Goal: Task Accomplishment & Management: Manage account settings

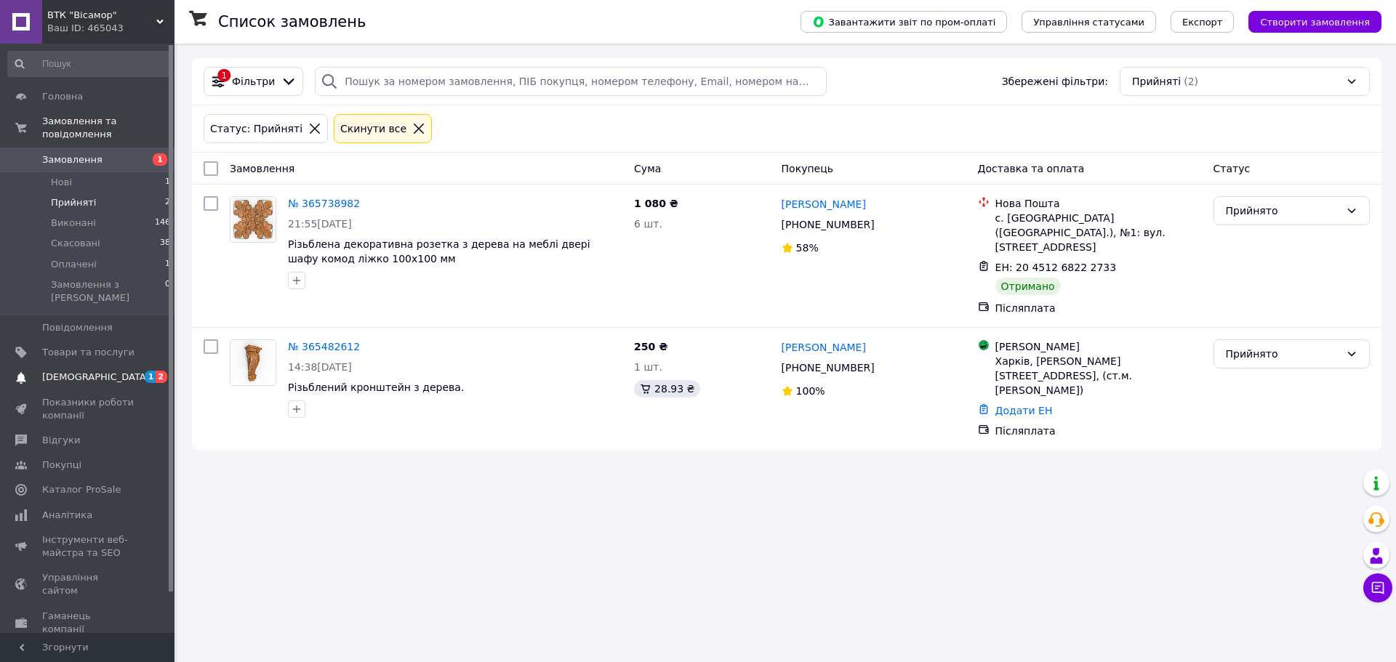
click at [73, 371] on span "[DEMOGRAPHIC_DATA]" at bounding box center [96, 377] width 108 height 13
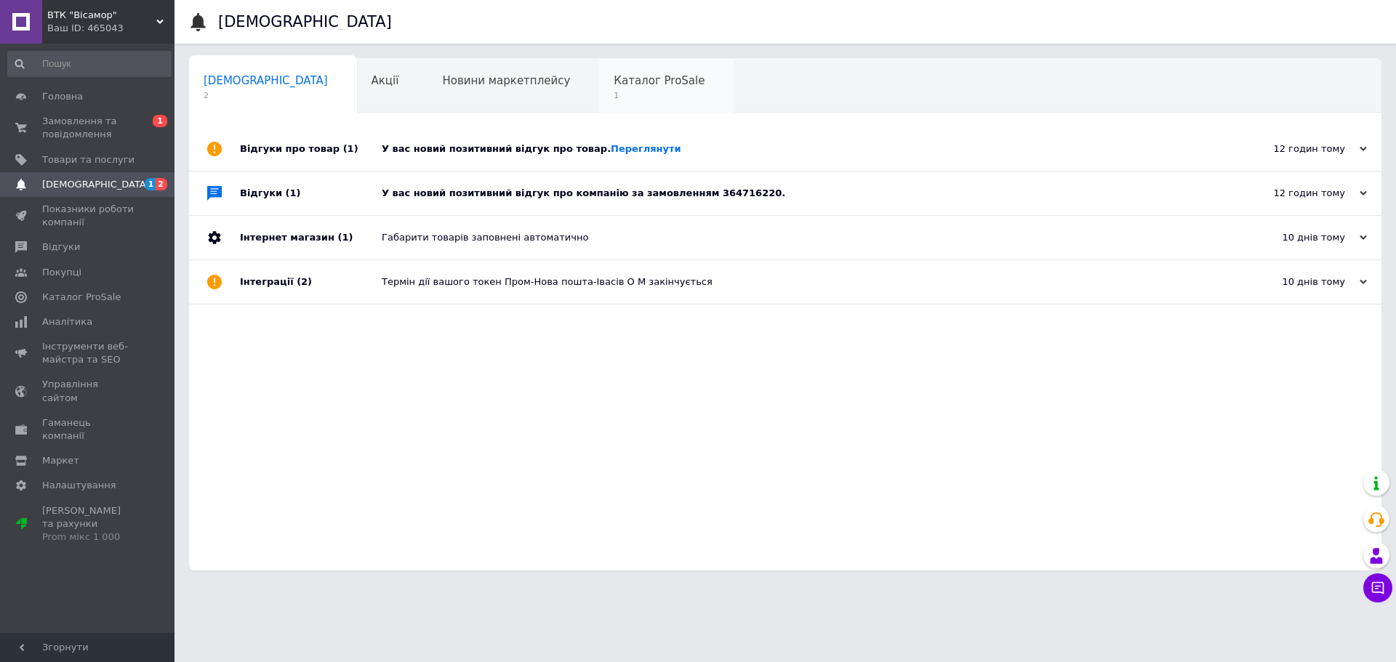
click at [614, 87] on span "Каталог ProSale" at bounding box center [659, 80] width 91 height 13
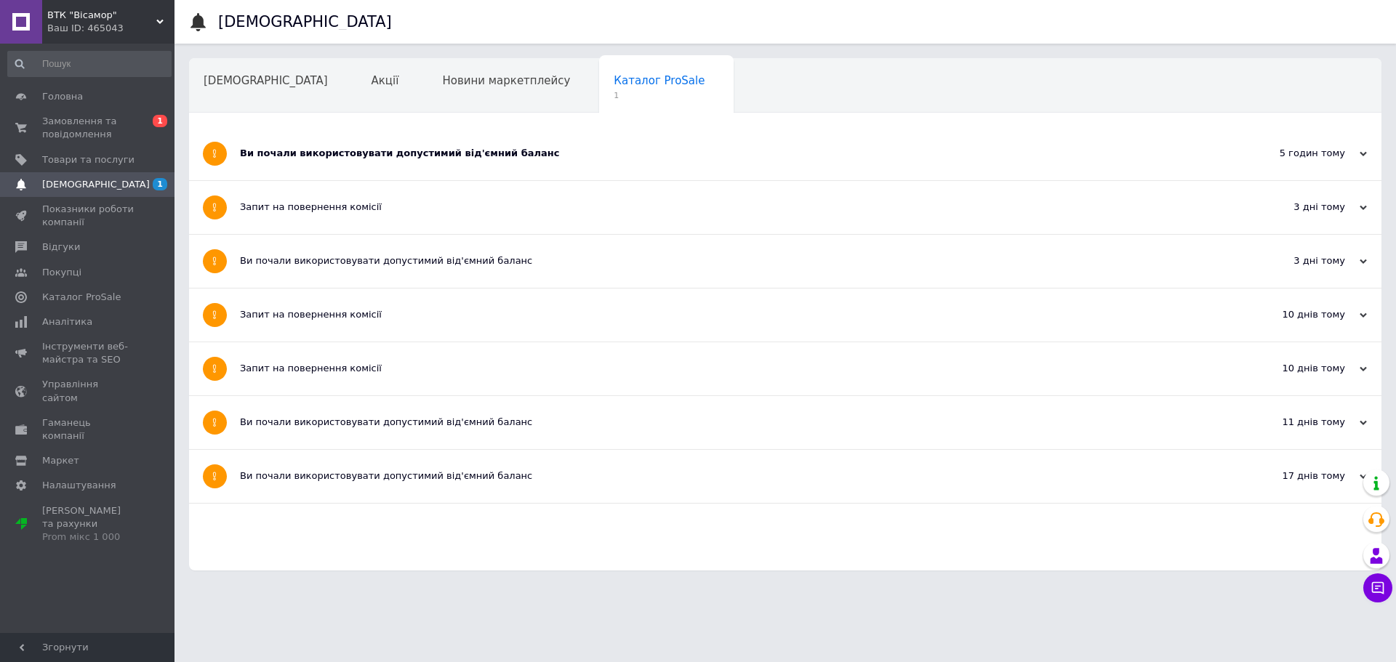
click at [351, 150] on div "Ви почали використовувати допустимий від'ємний баланс" at bounding box center [731, 153] width 982 height 13
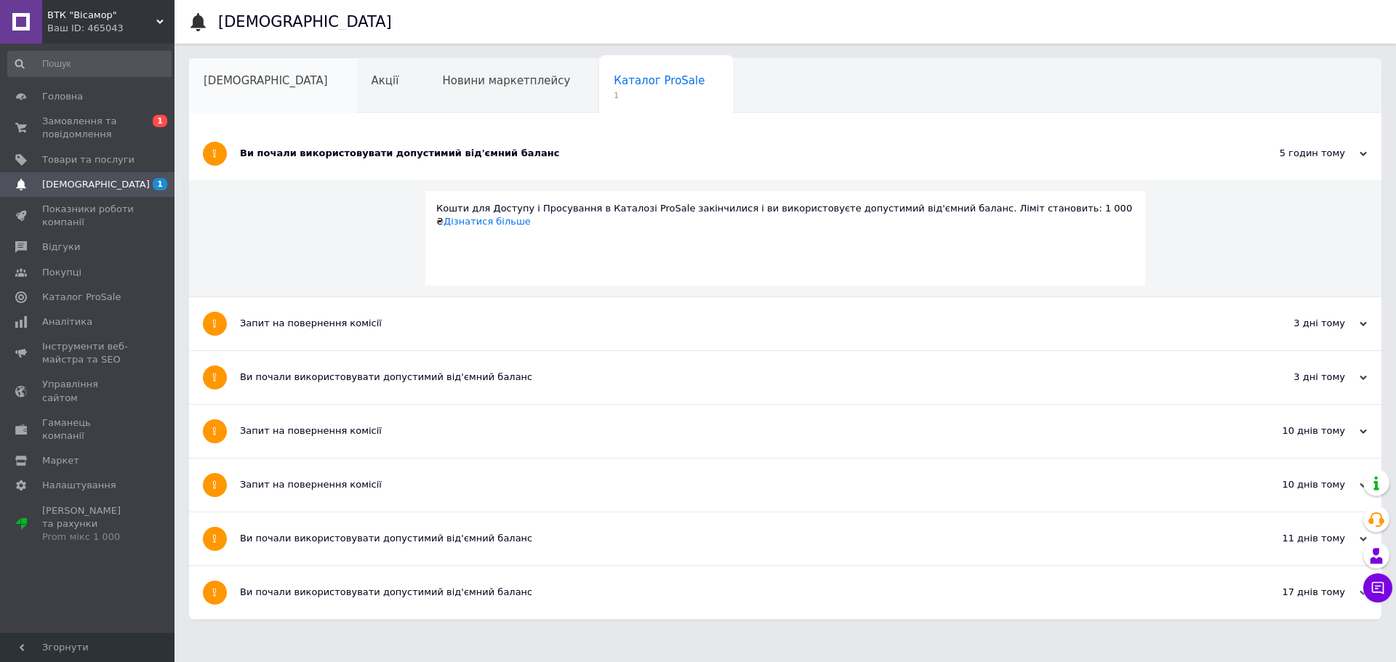
click at [227, 72] on div "[DEMOGRAPHIC_DATA]" at bounding box center [273, 86] width 168 height 55
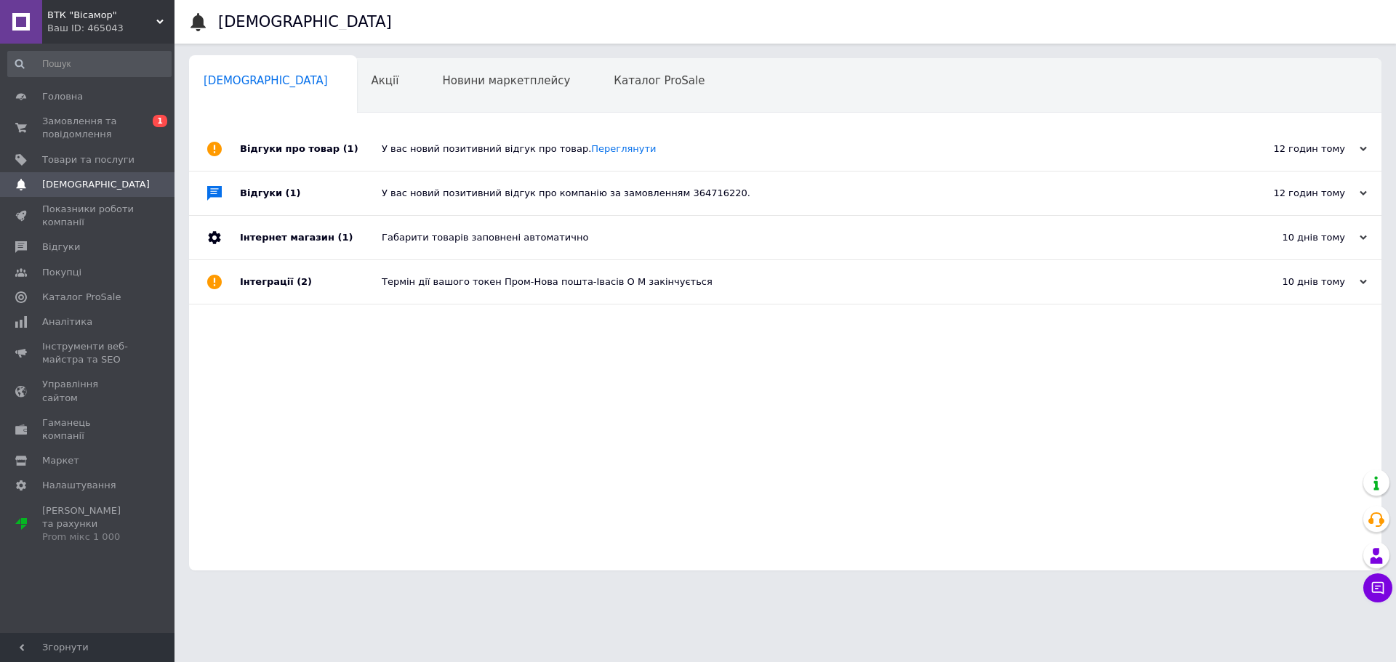
click at [314, 145] on div "Відгуки про товар (1)" at bounding box center [311, 149] width 142 height 44
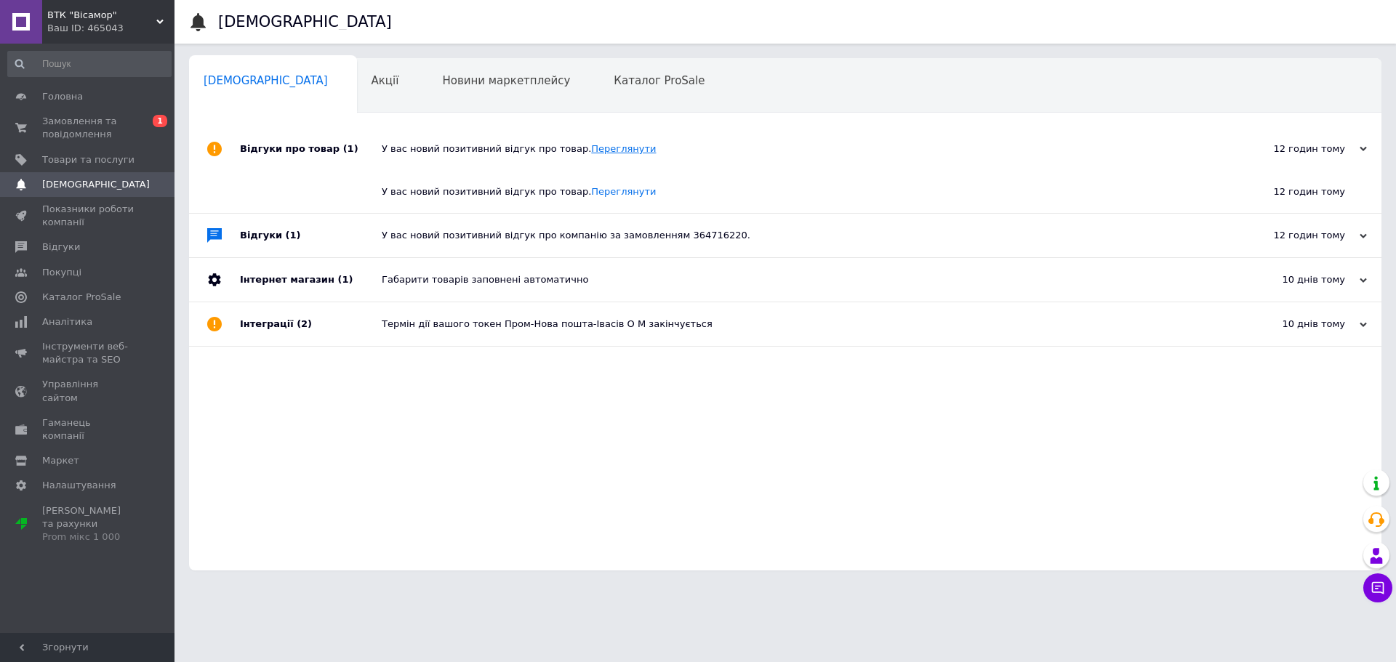
click at [596, 149] on link "Переглянути" at bounding box center [623, 148] width 65 height 11
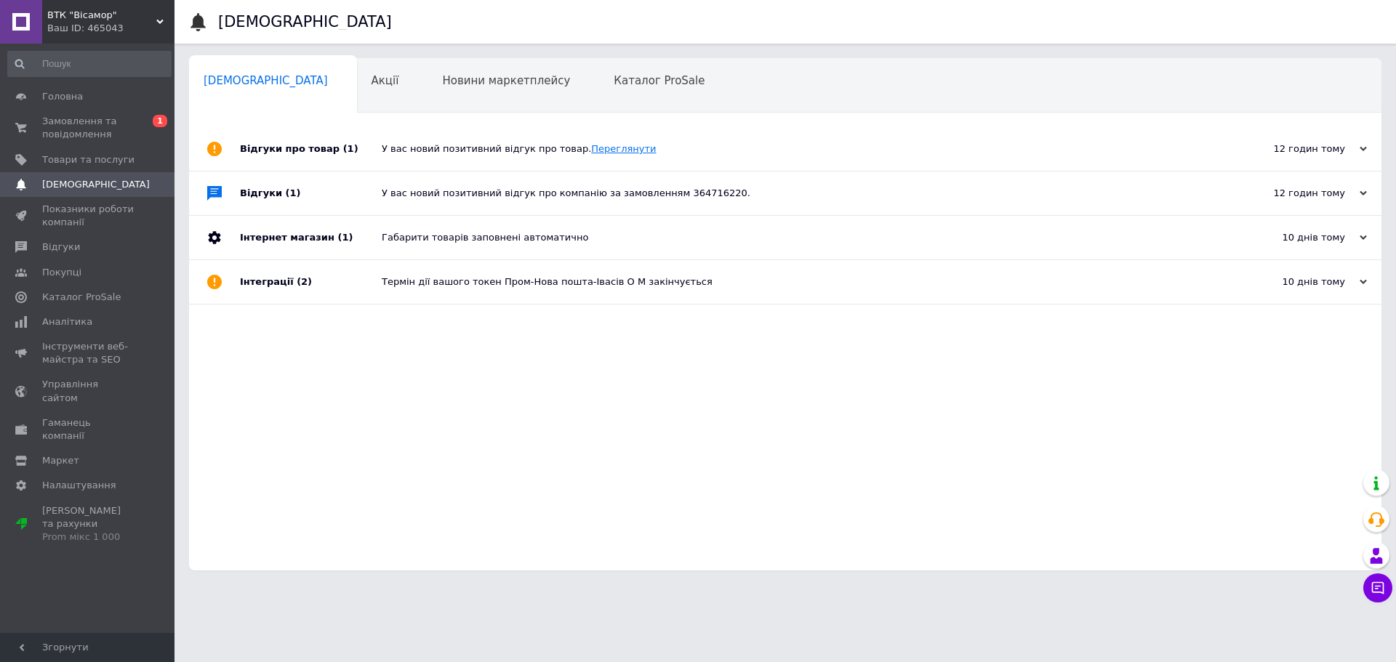
click at [605, 151] on link "Переглянути" at bounding box center [623, 148] width 65 height 11
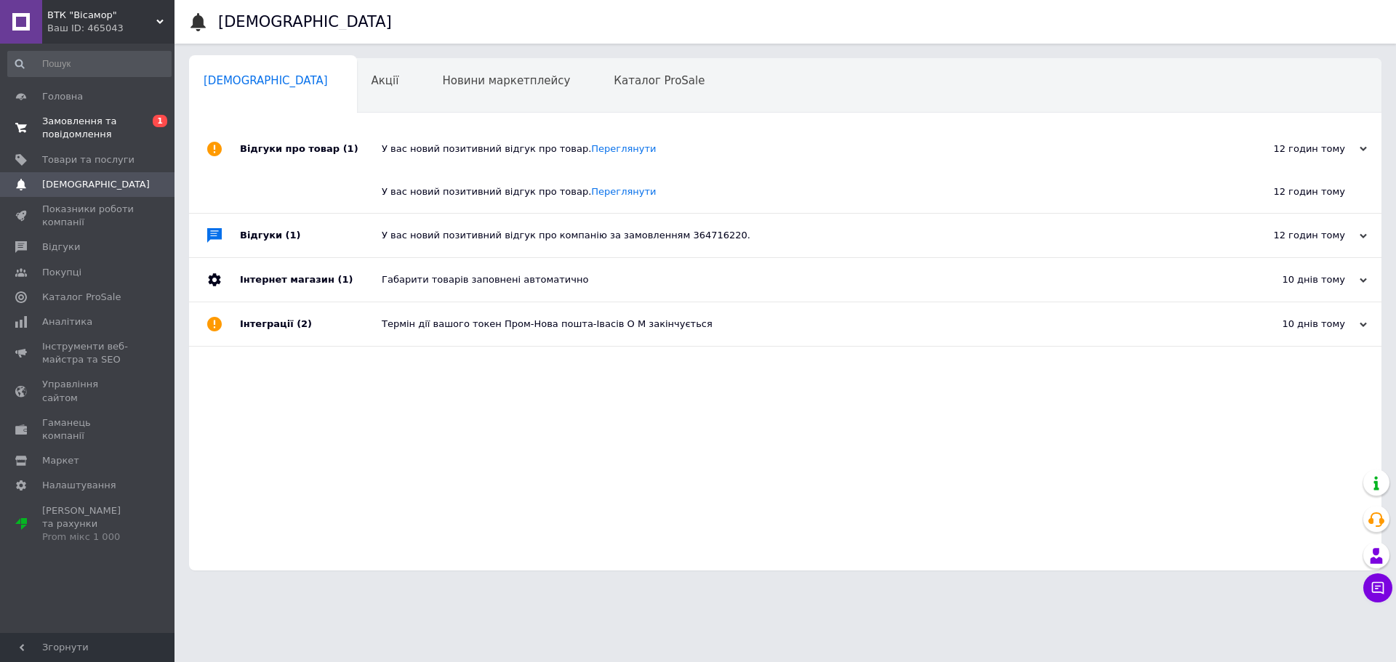
click at [89, 121] on span "Замовлення та повідомлення" at bounding box center [88, 128] width 92 height 26
